Goal: Use online tool/utility: Utilize a website feature to perform a specific function

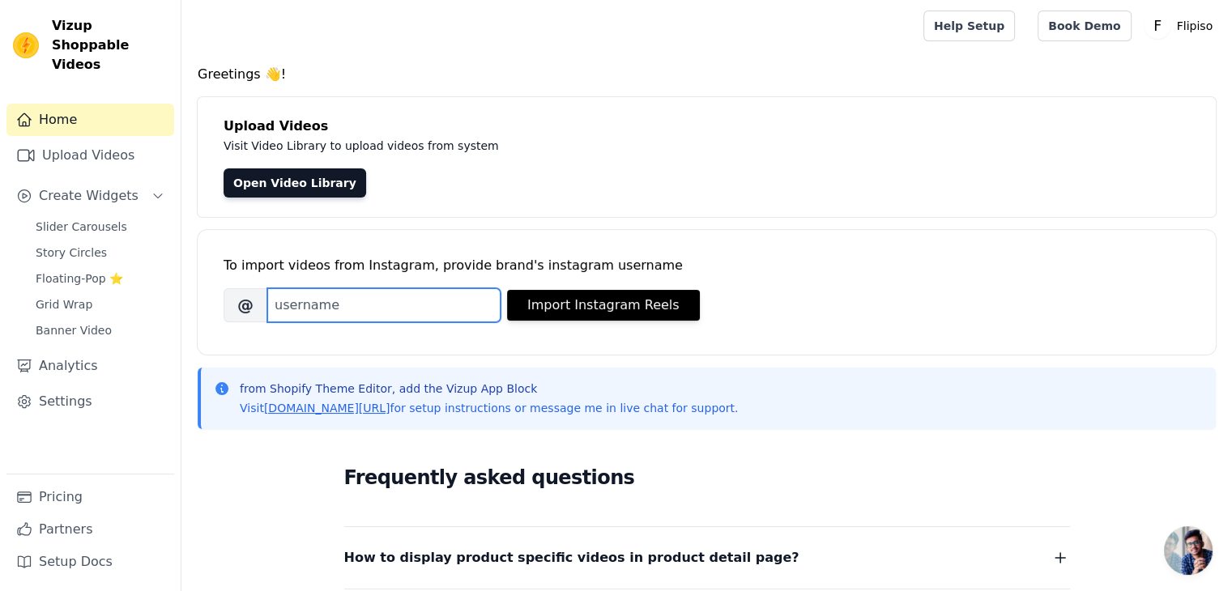
click at [335, 307] on input "Brand's Instagram Username" at bounding box center [383, 305] width 233 height 34
type input "F"
type input "[EMAIL_ADDRESS][DOMAIN_NAME]"
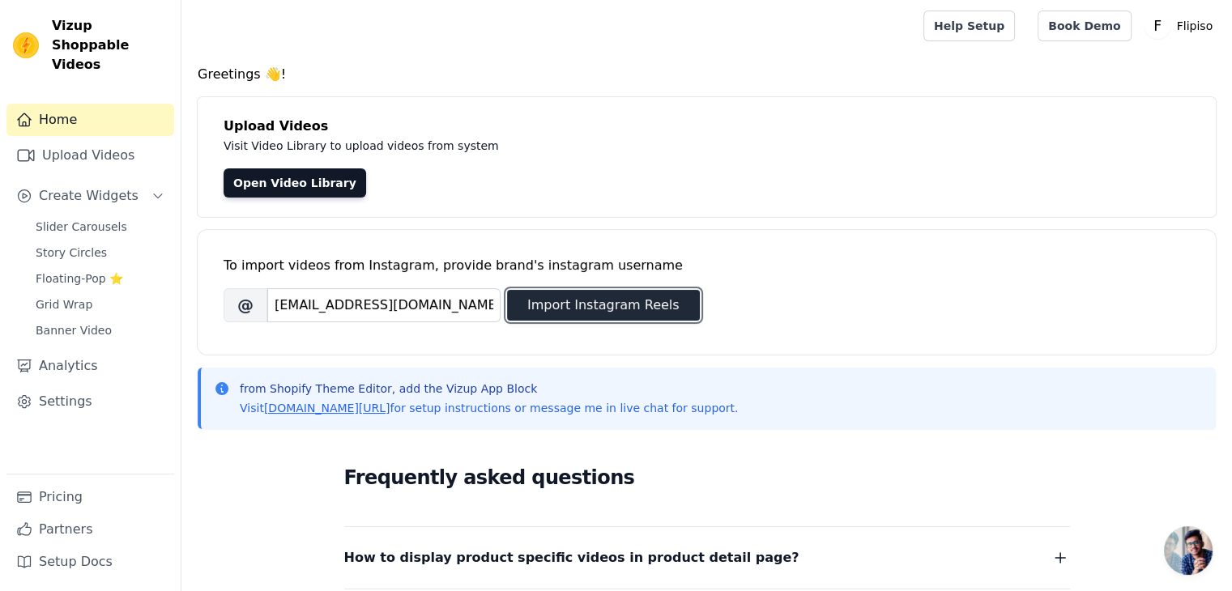
click at [620, 295] on button "Import Instagram Reels" at bounding box center [603, 305] width 193 height 31
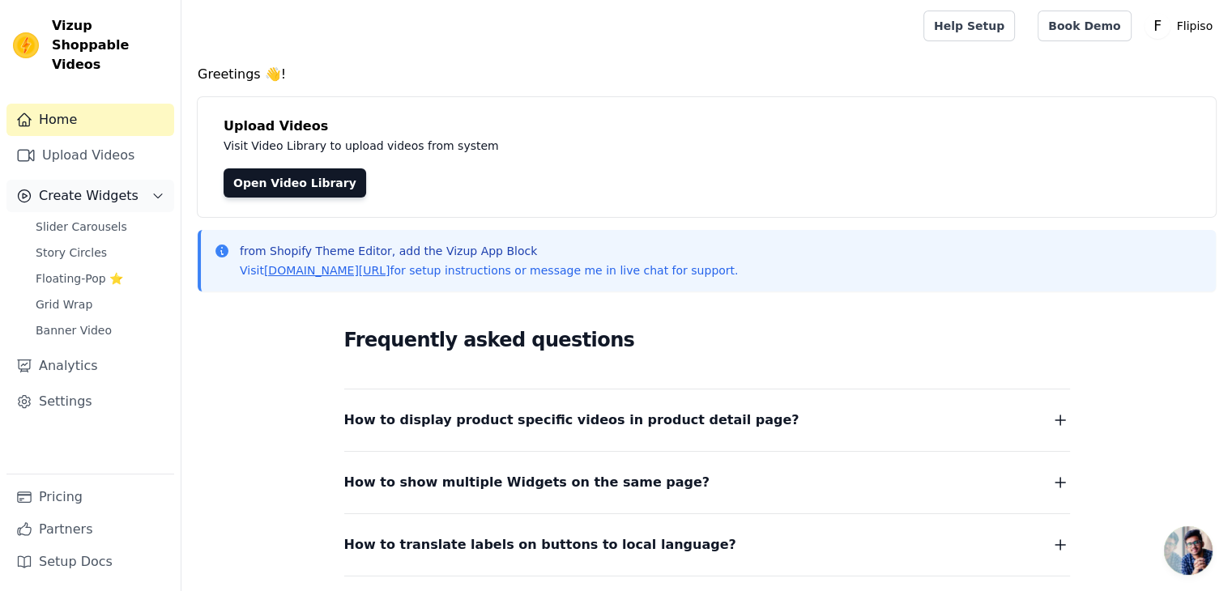
click at [146, 180] on button "Create Widgets" at bounding box center [90, 196] width 168 height 32
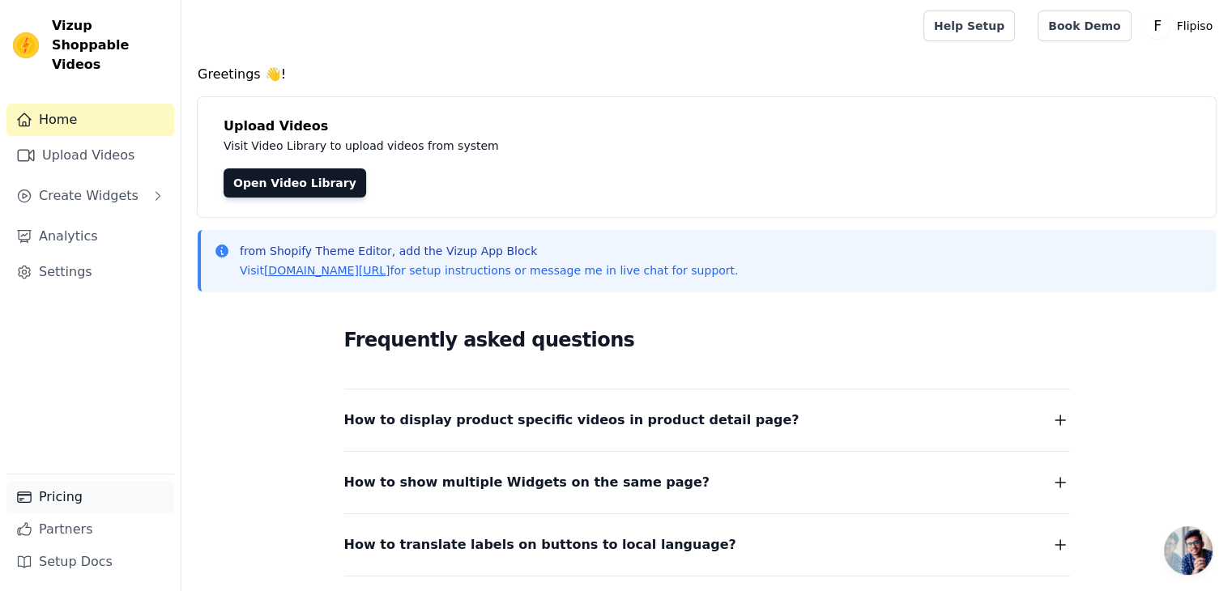
click at [58, 501] on link "Pricing" at bounding box center [90, 497] width 168 height 32
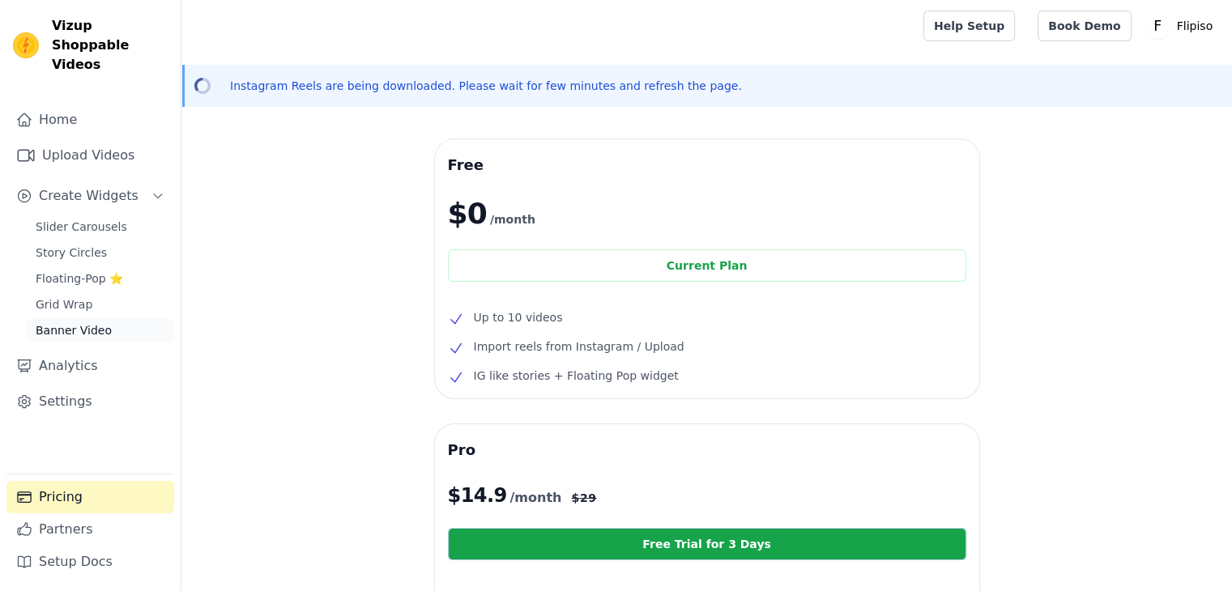
click at [75, 322] on span "Banner Video" at bounding box center [74, 330] width 76 height 16
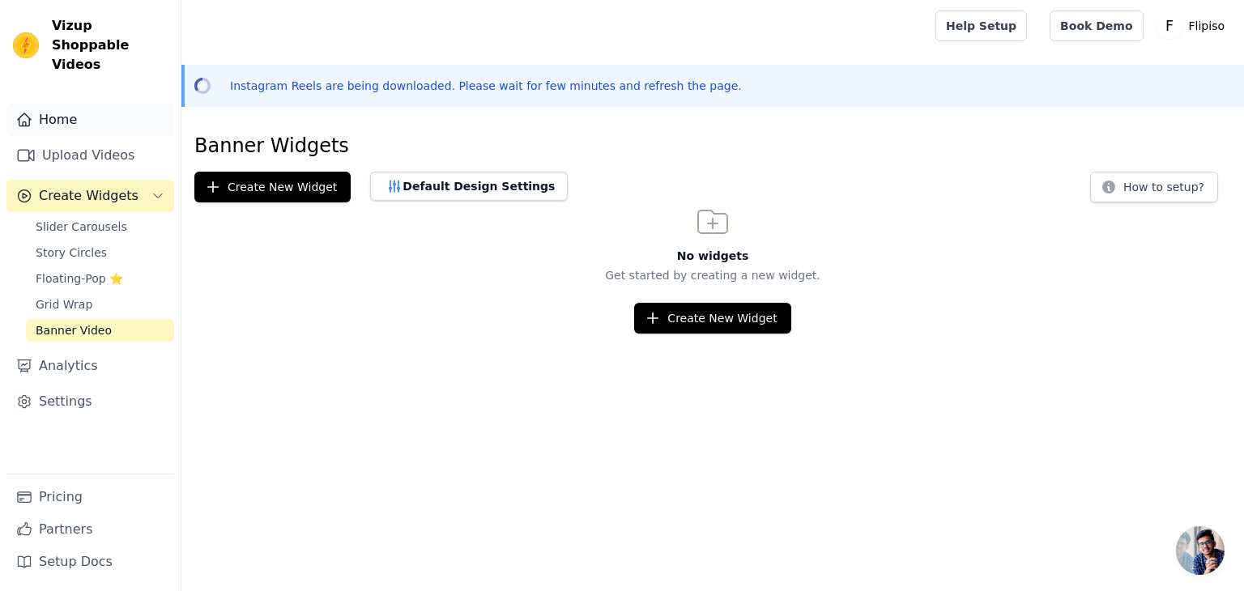
click at [87, 115] on link "Home" at bounding box center [90, 120] width 168 height 32
